Goal: Task Accomplishment & Management: Complete application form

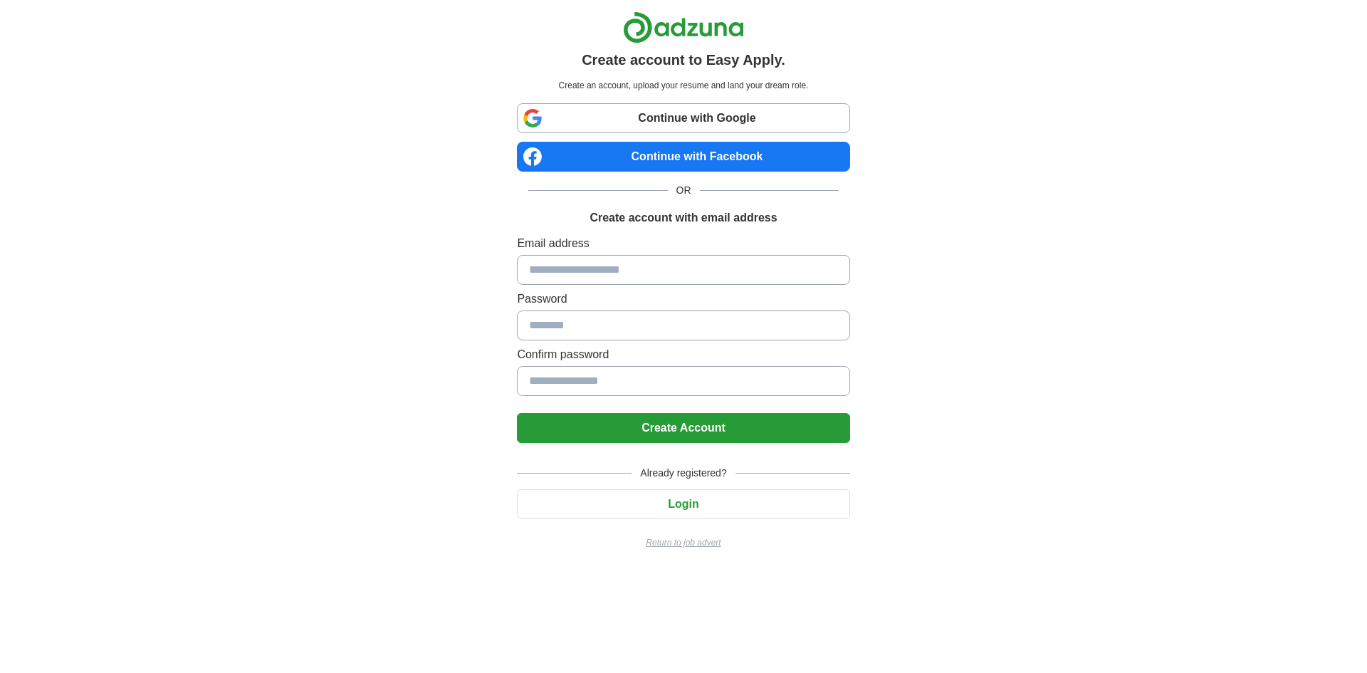
click at [668, 273] on input at bounding box center [683, 270] width 333 height 30
click at [640, 271] on input at bounding box center [683, 270] width 333 height 30
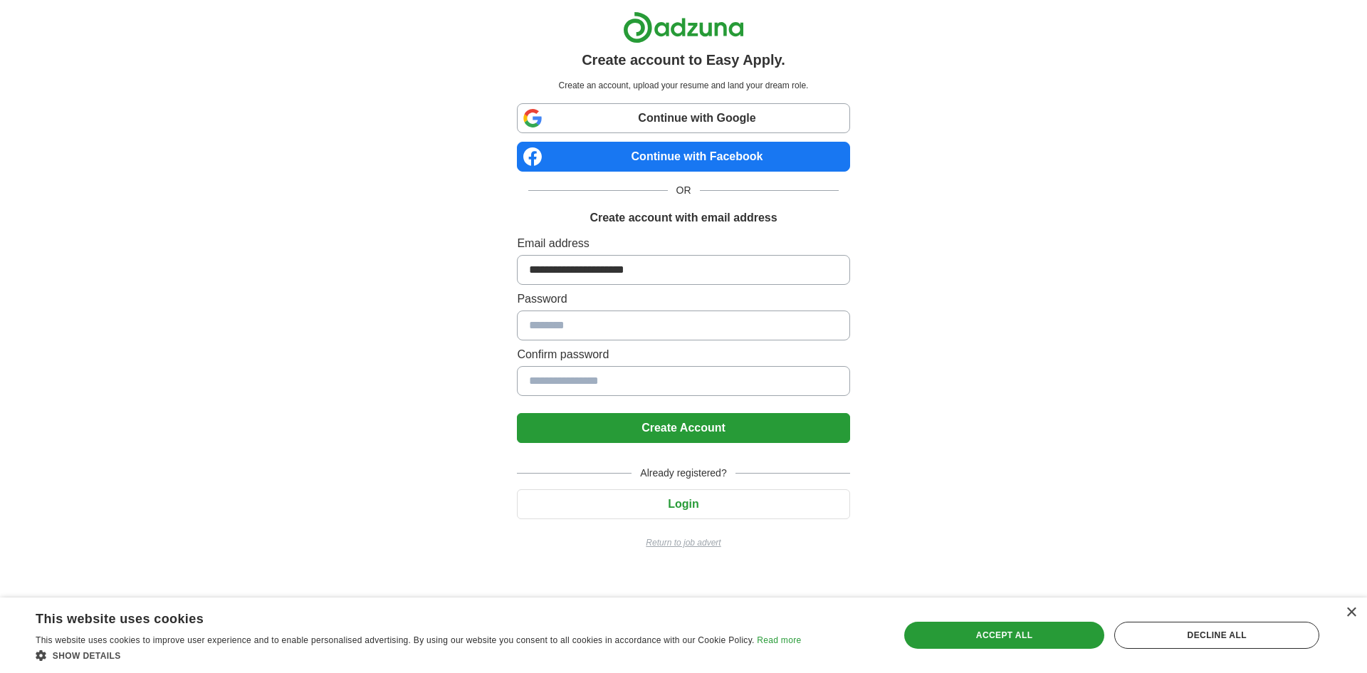
type input "**********"
